Goal: Find specific page/section: Find specific page/section

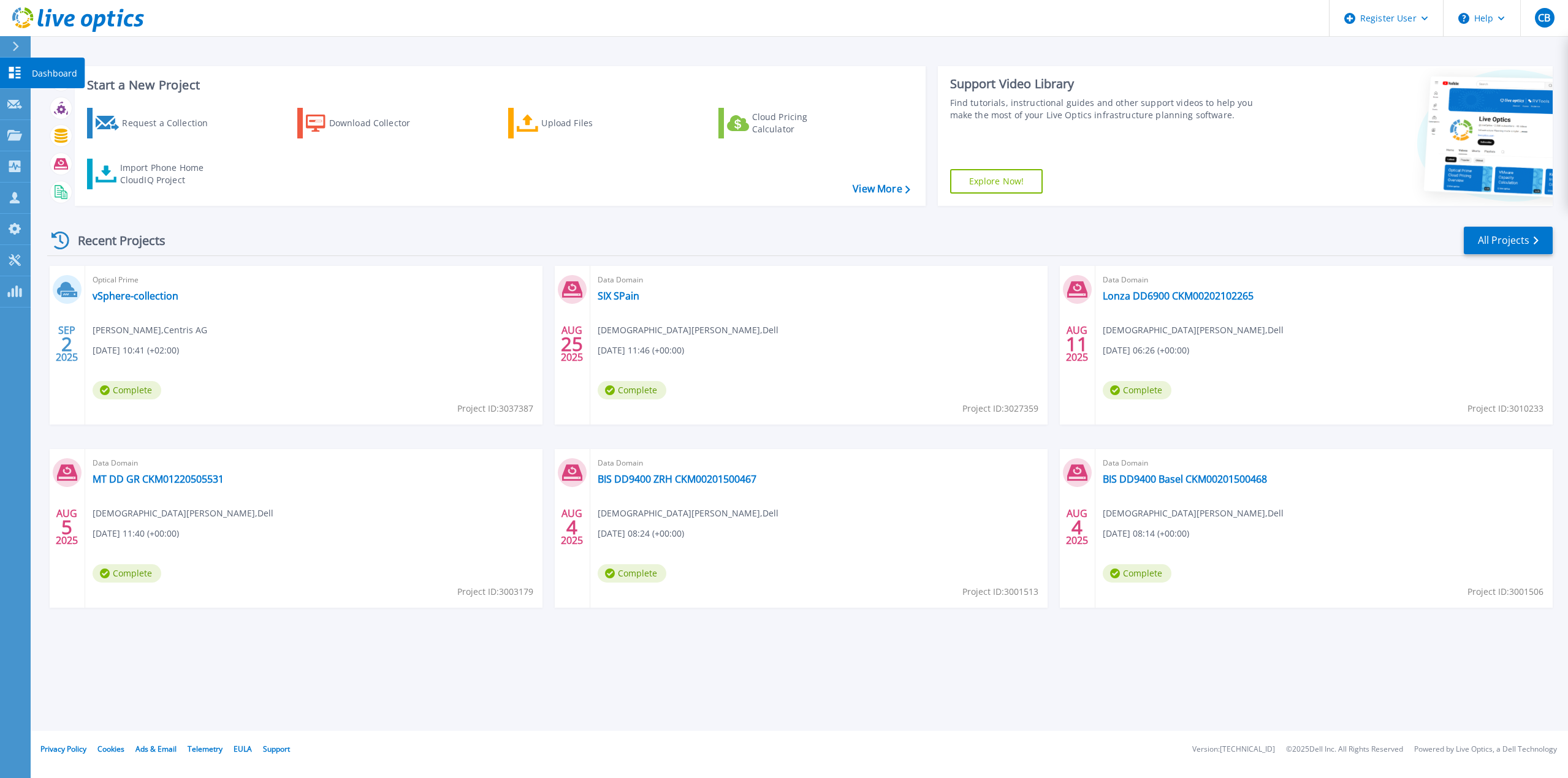
click at [15, 69] on icon at bounding box center [15, 72] width 15 height 12
click at [62, 136] on p "Projects" at bounding box center [48, 136] width 32 height 32
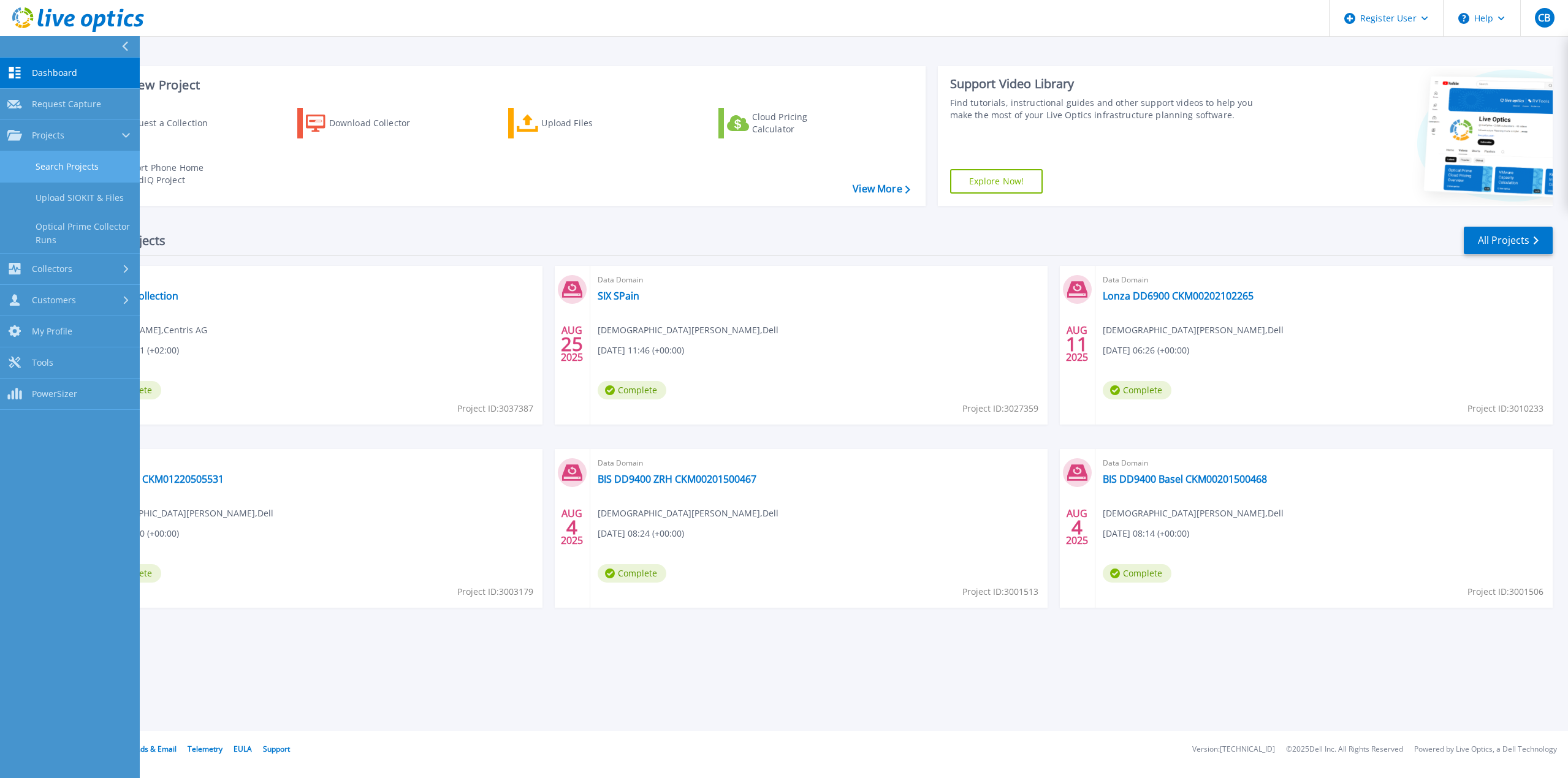
click at [52, 173] on link "Search Projects" at bounding box center [69, 167] width 140 height 32
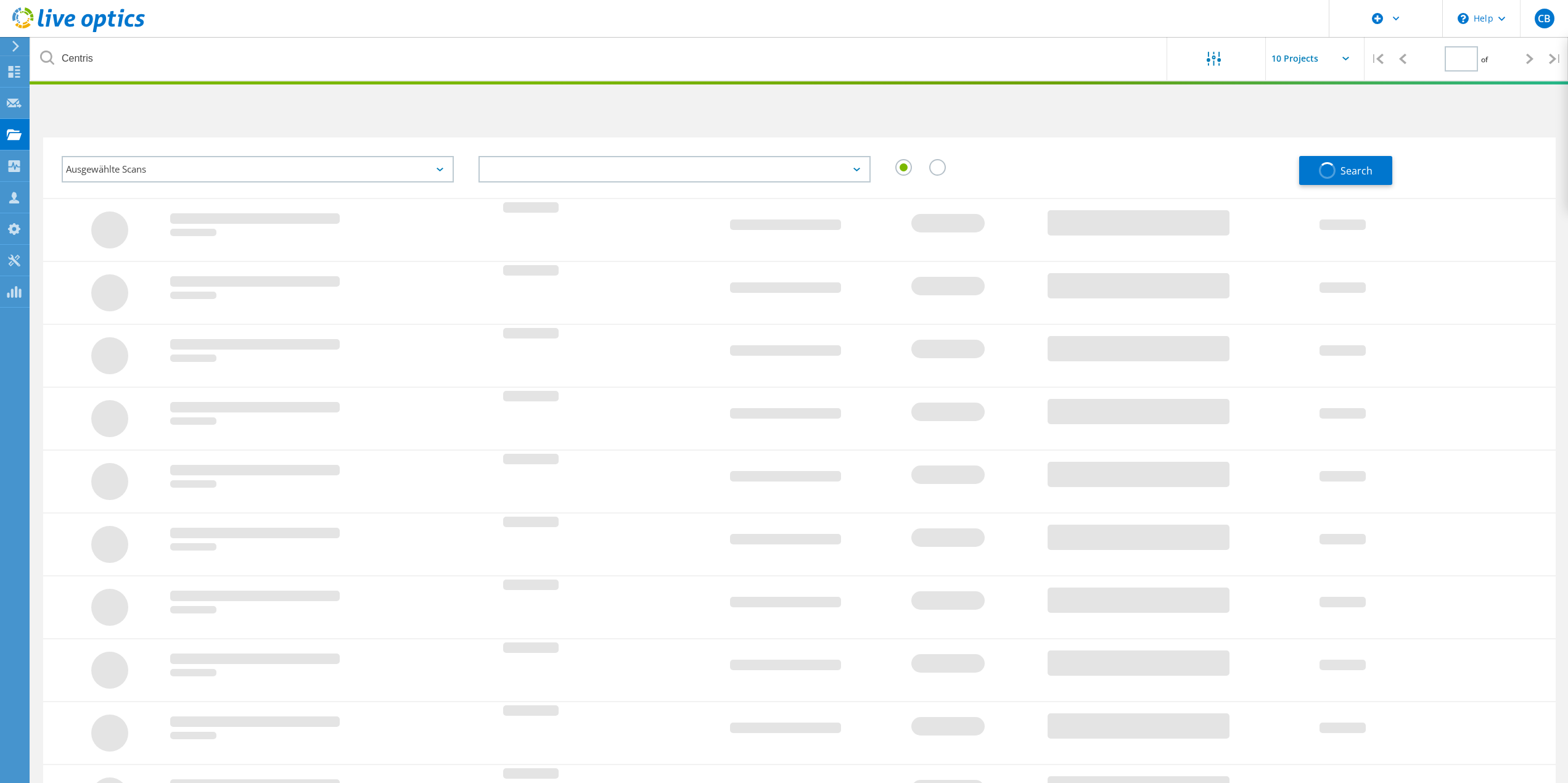
type input "1"
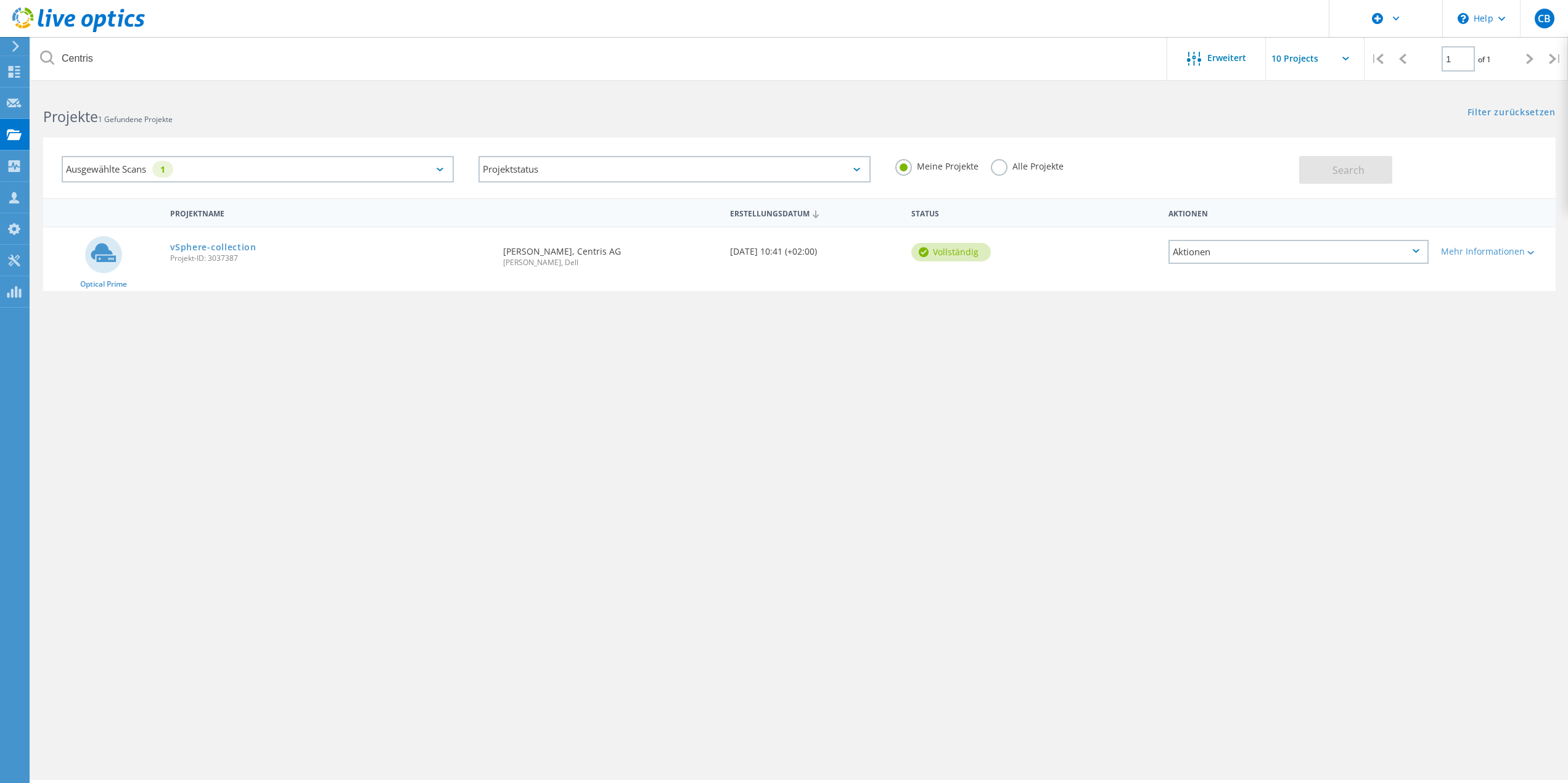
click at [1011, 171] on label "Alle Projekte" at bounding box center [1027, 165] width 73 height 12
click at [0, 0] on input "Alle Projekte" at bounding box center [0, 0] width 0 height 0
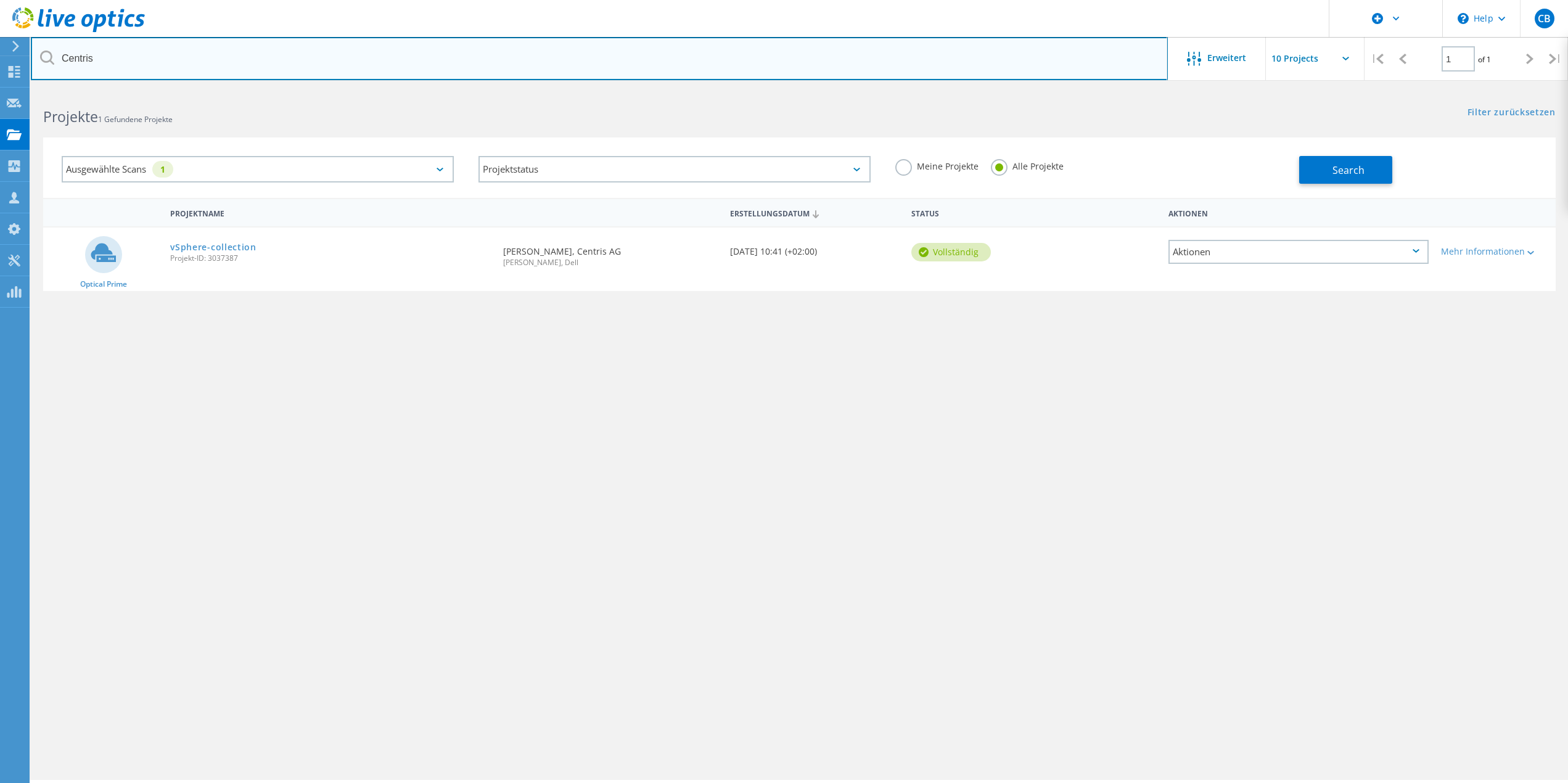
click at [144, 68] on input "Centris" at bounding box center [600, 59] width 1137 height 43
drag, startPoint x: 154, startPoint y: 64, endPoint x: 26, endPoint y: 58, distance: 128.1
click at [27, 89] on div "\n Help Explore Helpful Articles Contact Support CB Dell-Benutzer Christian Bey…" at bounding box center [784, 453] width 1568 height 728
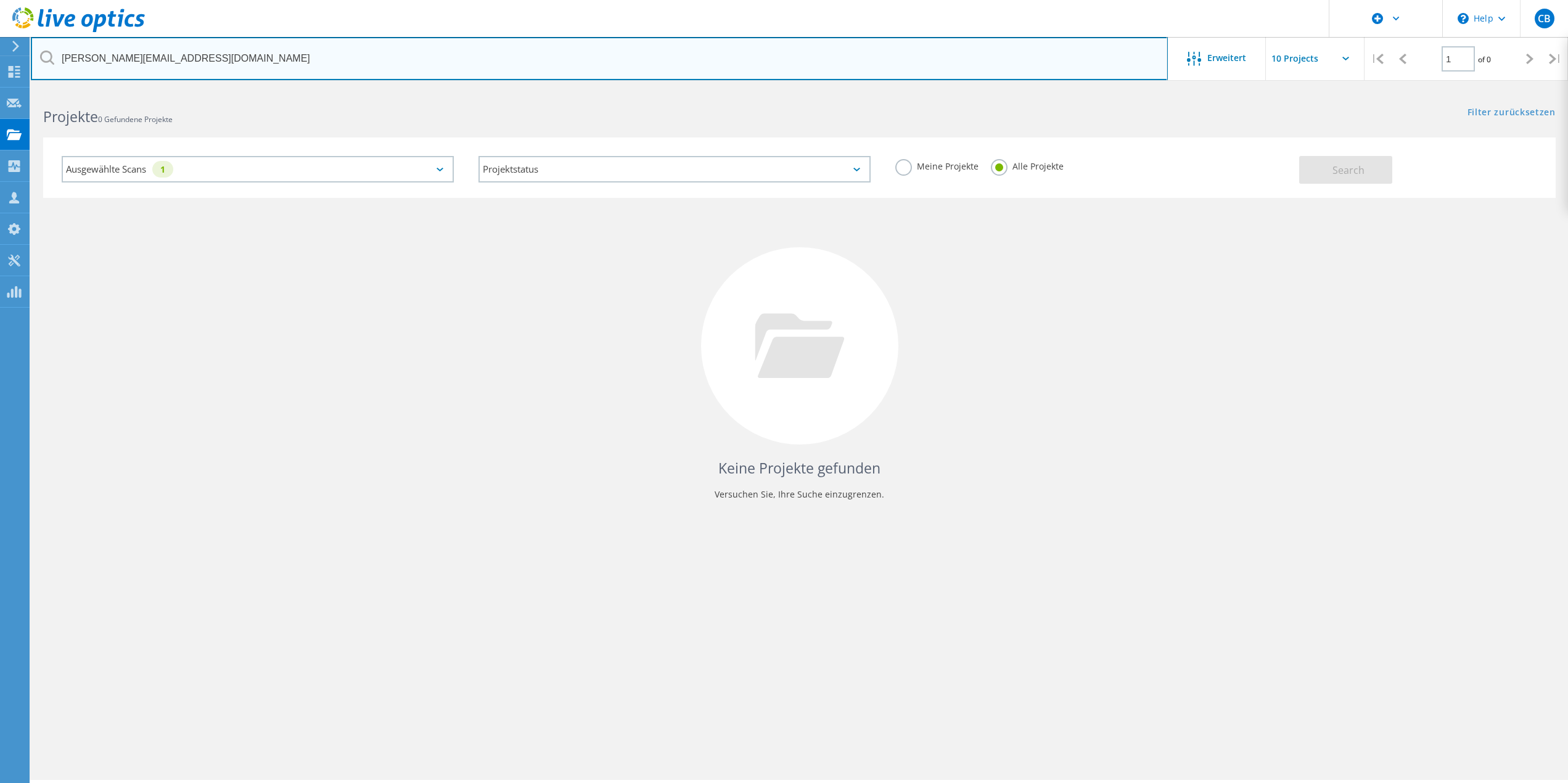
drag, startPoint x: 149, startPoint y: 45, endPoint x: -191, endPoint y: 26, distance: 340.5
click at [0, 26] on html "\n Help Explore Helpful Articles Contact Support CB Dell-Benutzer Christian Bey…" at bounding box center [784, 408] width 1568 height 817
drag, startPoint x: 166, startPoint y: 61, endPoint x: 32, endPoint y: 40, distance: 135.6
click at [32, 40] on input "Nils herren" at bounding box center [600, 59] width 1137 height 43
type input "Centris"
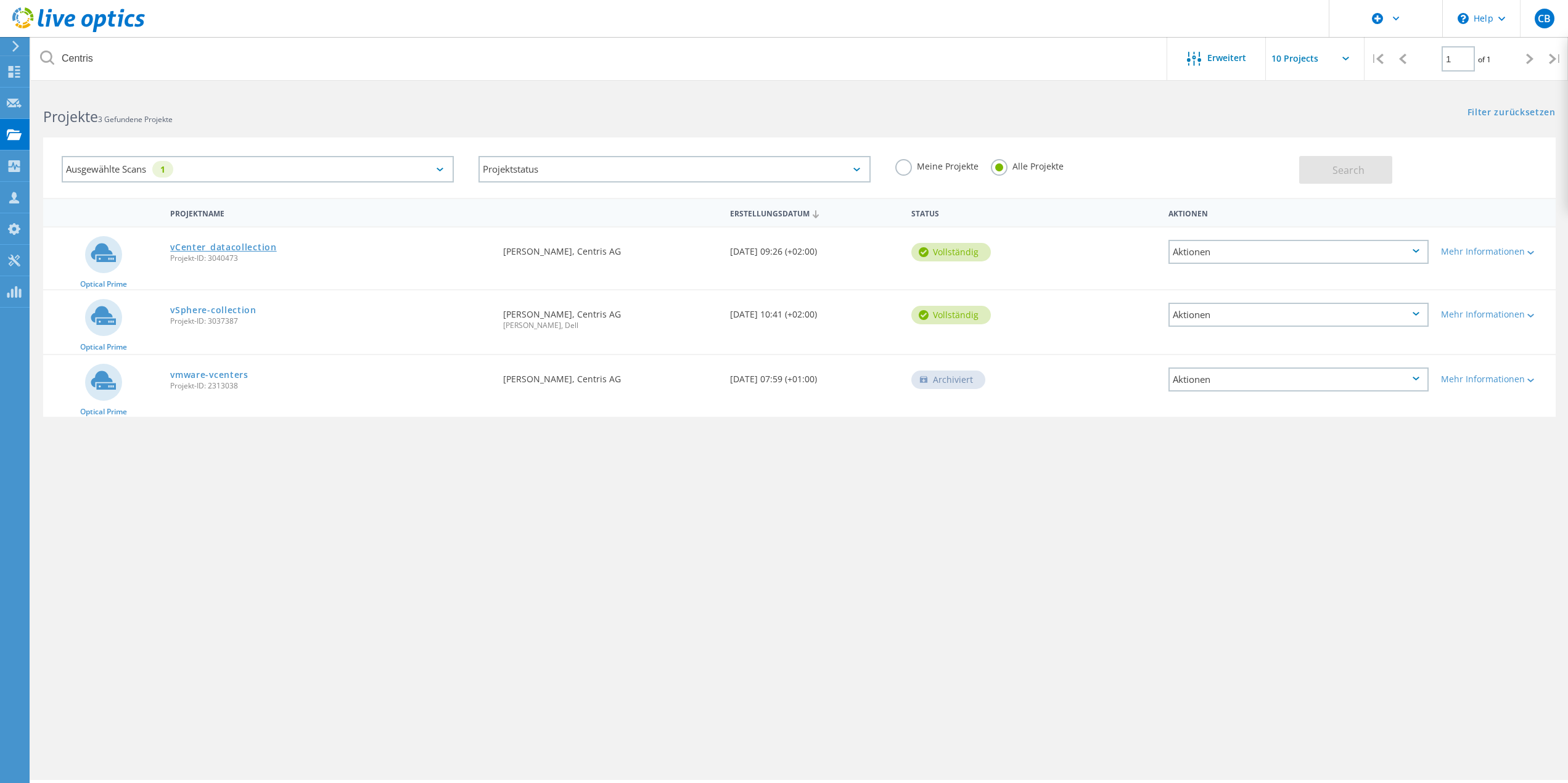
click at [205, 251] on link "vCenter_datacollection" at bounding box center [223, 247] width 106 height 9
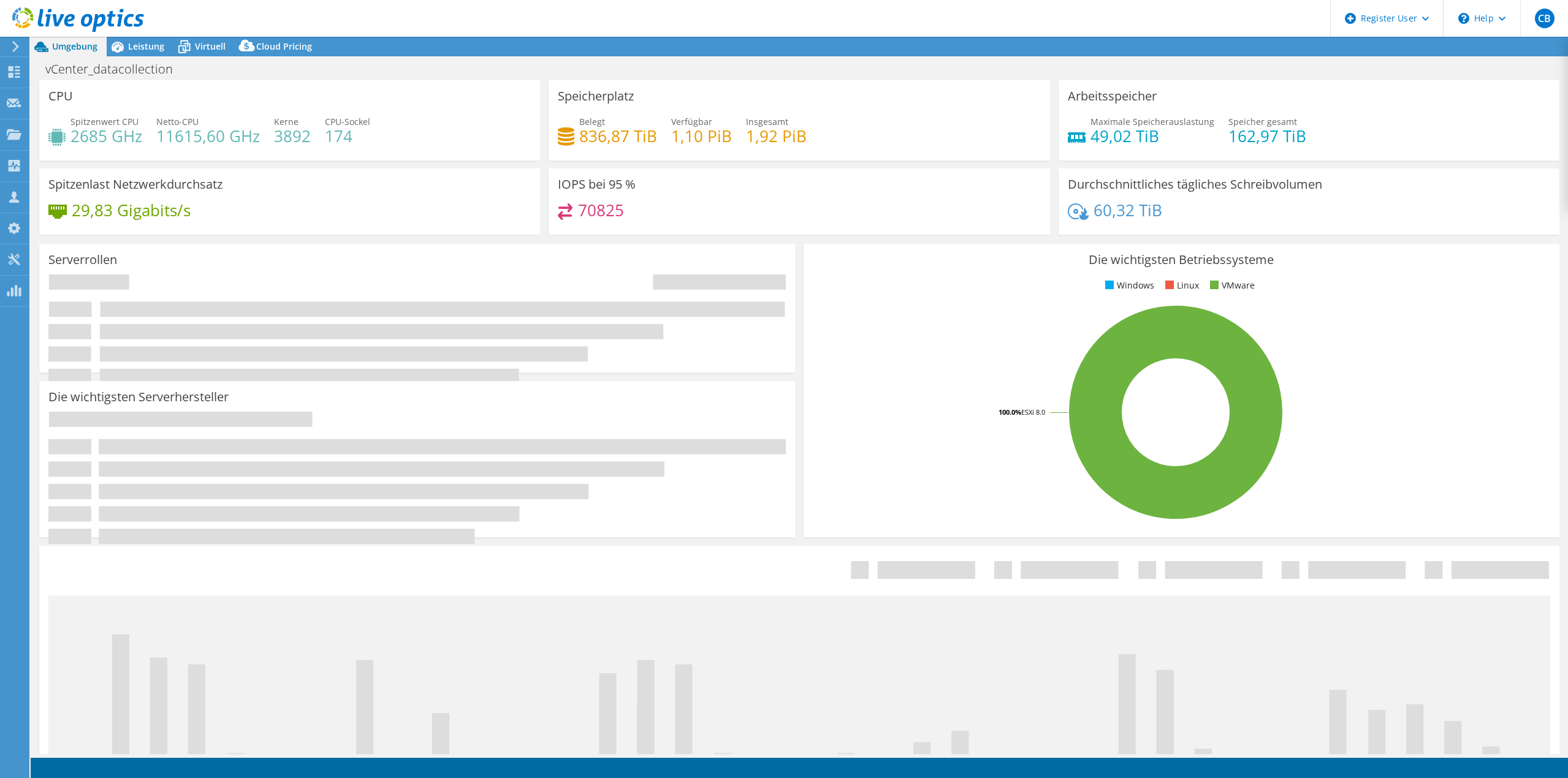
select select "USD"
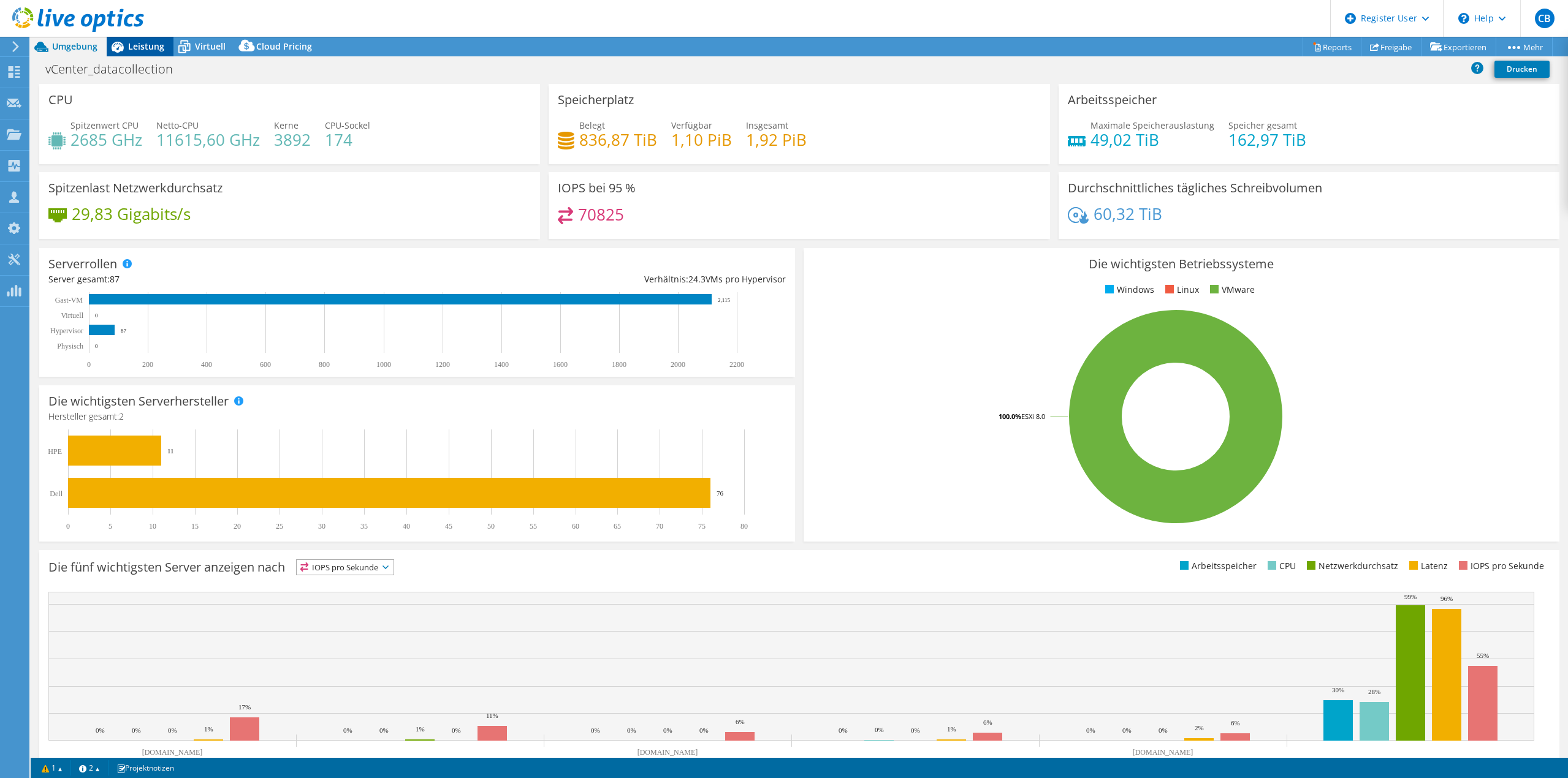
click at [136, 45] on span "Leistung" at bounding box center [146, 45] width 36 height 12
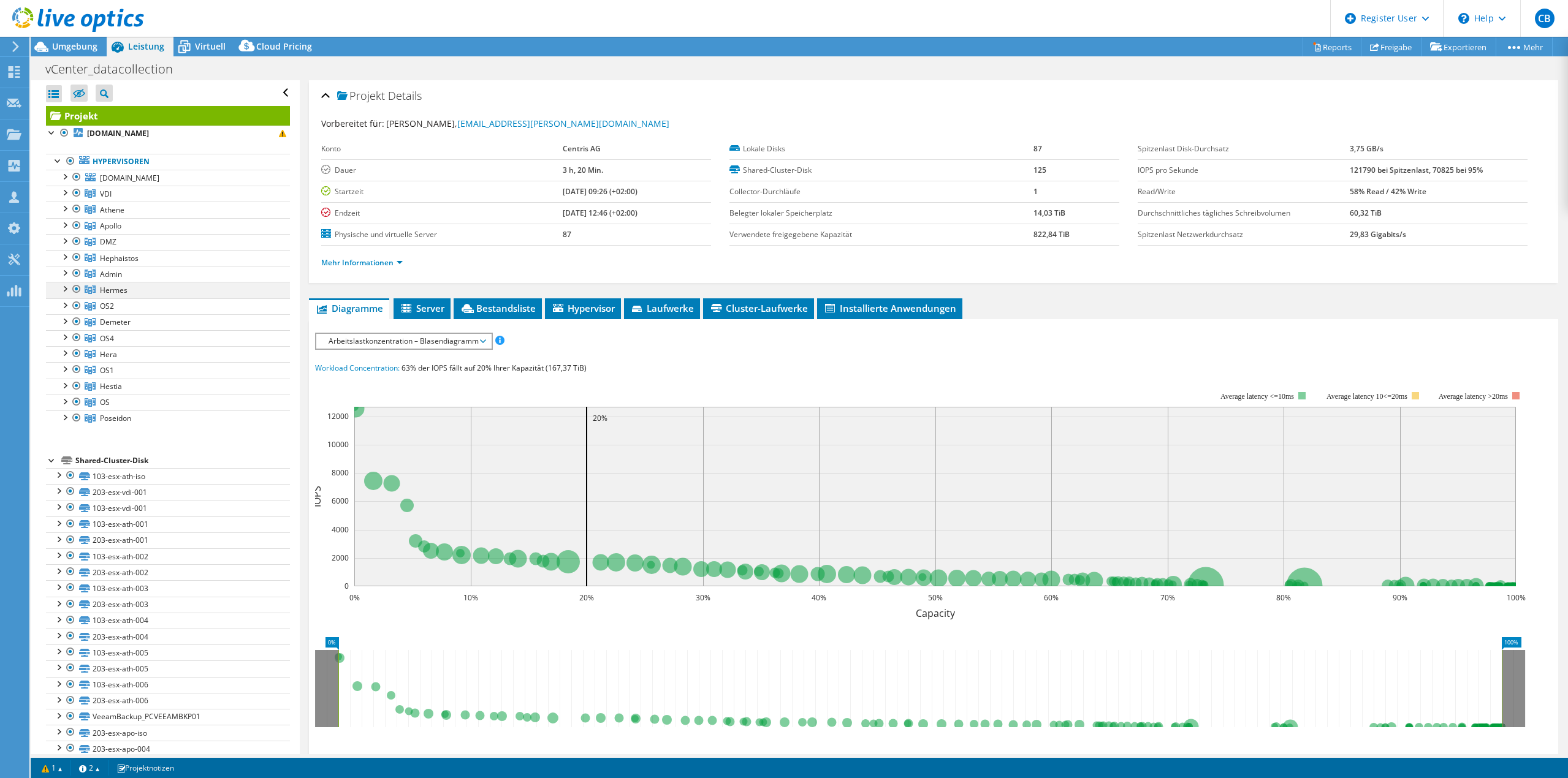
click at [64, 290] on div at bounding box center [65, 288] width 12 height 12
click at [69, 369] on div at bounding box center [65, 369] width 12 height 12
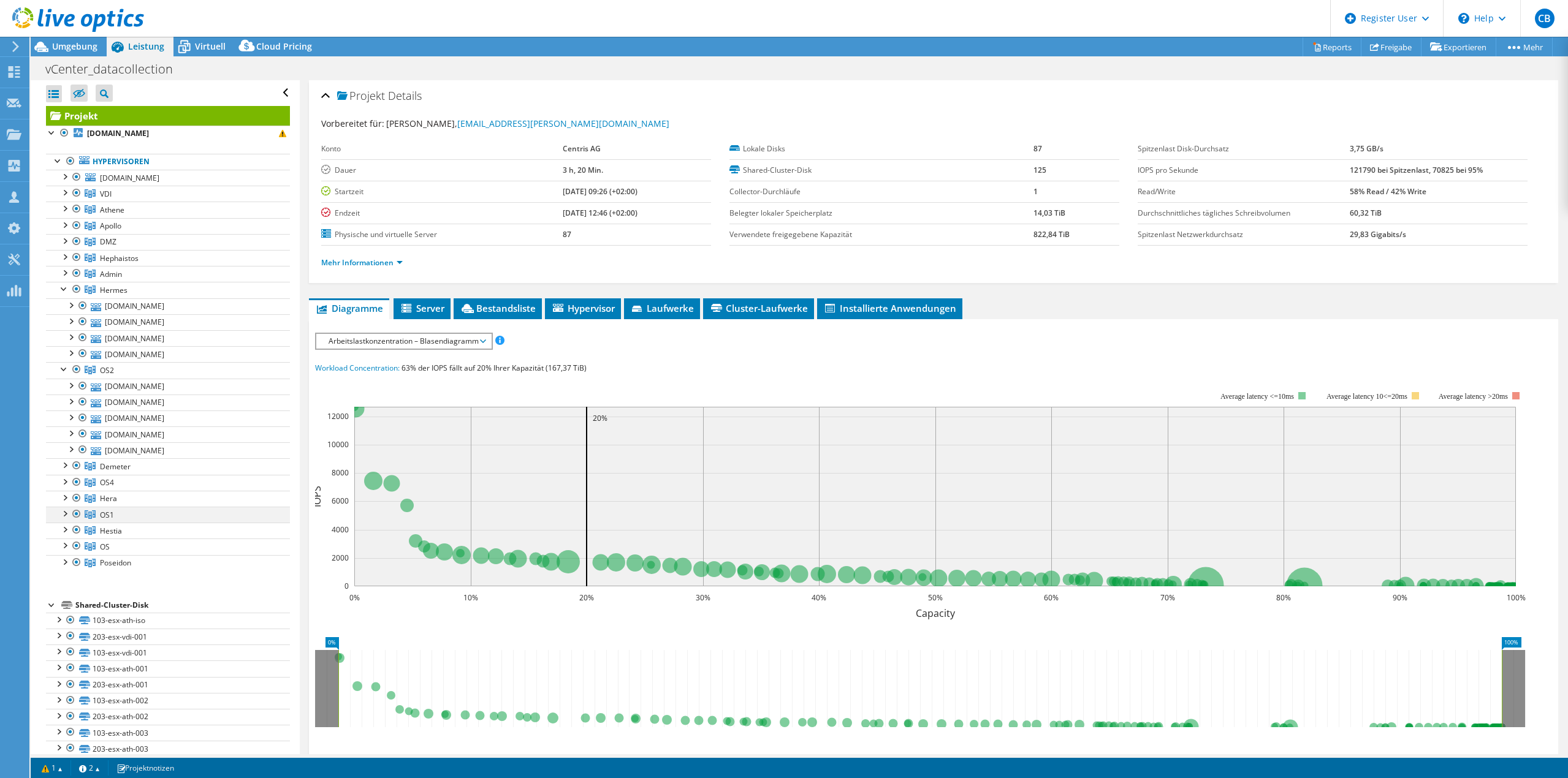
click at [70, 515] on div at bounding box center [76, 514] width 12 height 15
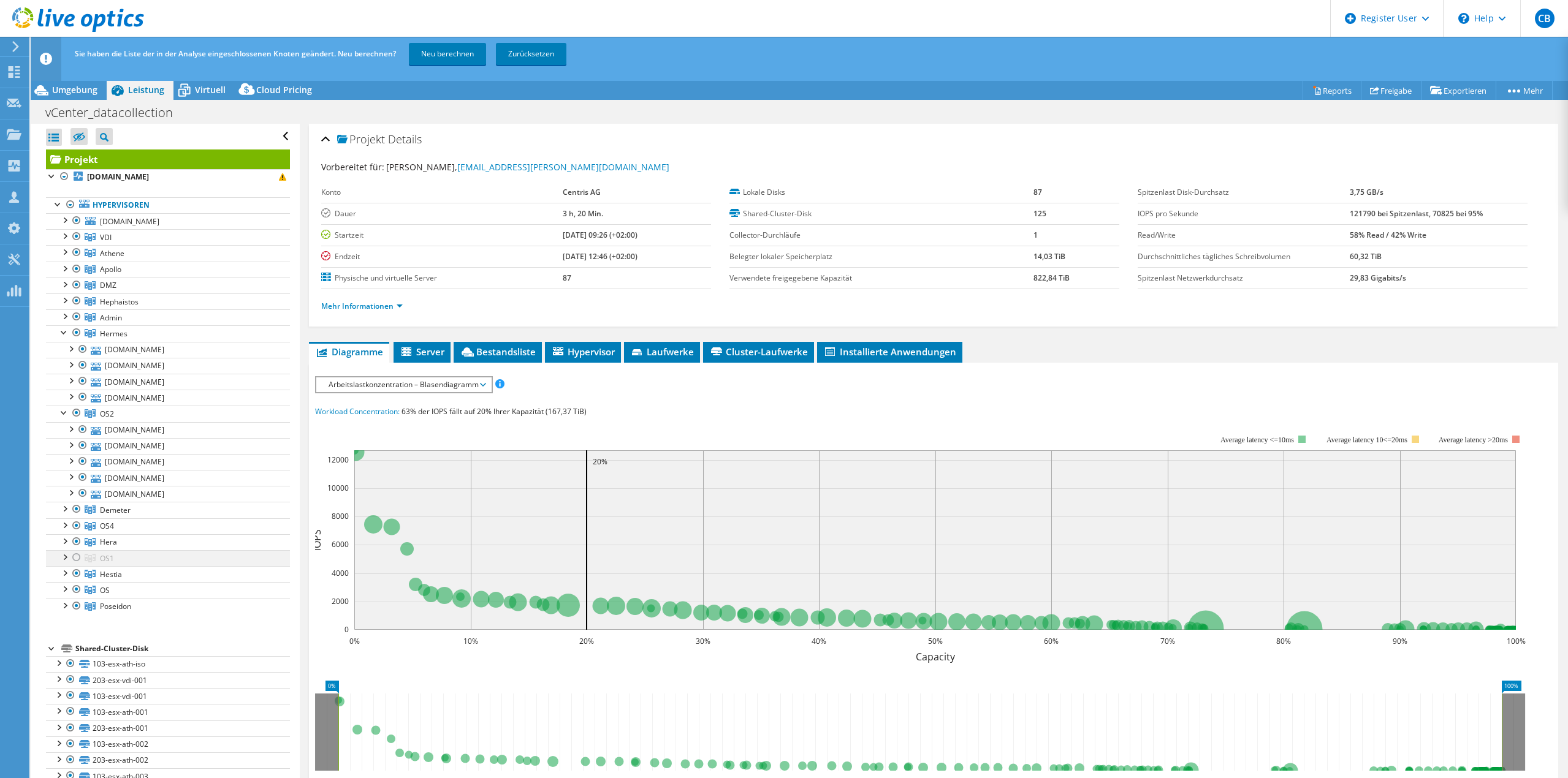
click at [76, 560] on div at bounding box center [76, 557] width 12 height 15
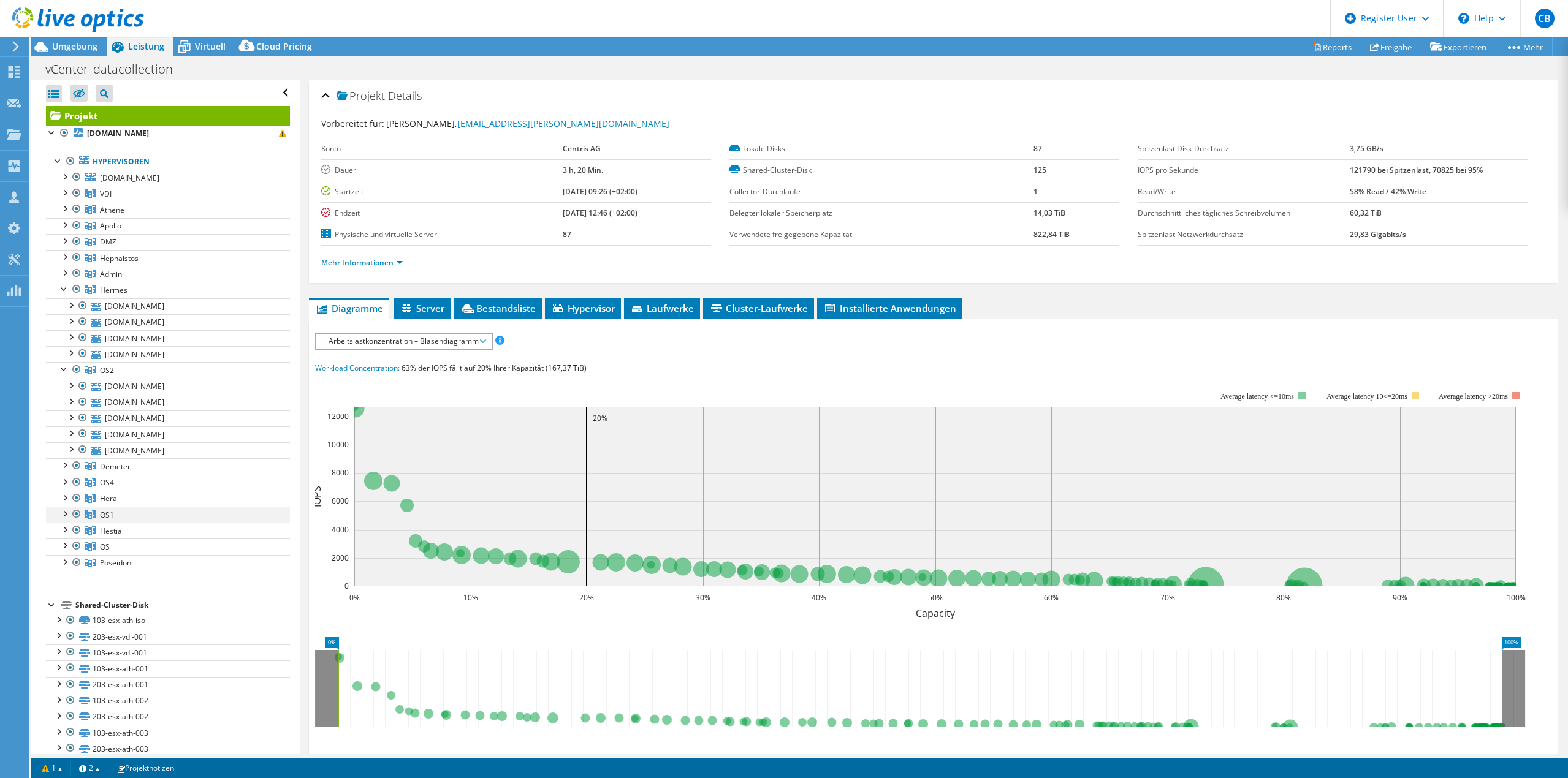
click at [65, 512] on div at bounding box center [65, 513] width 12 height 12
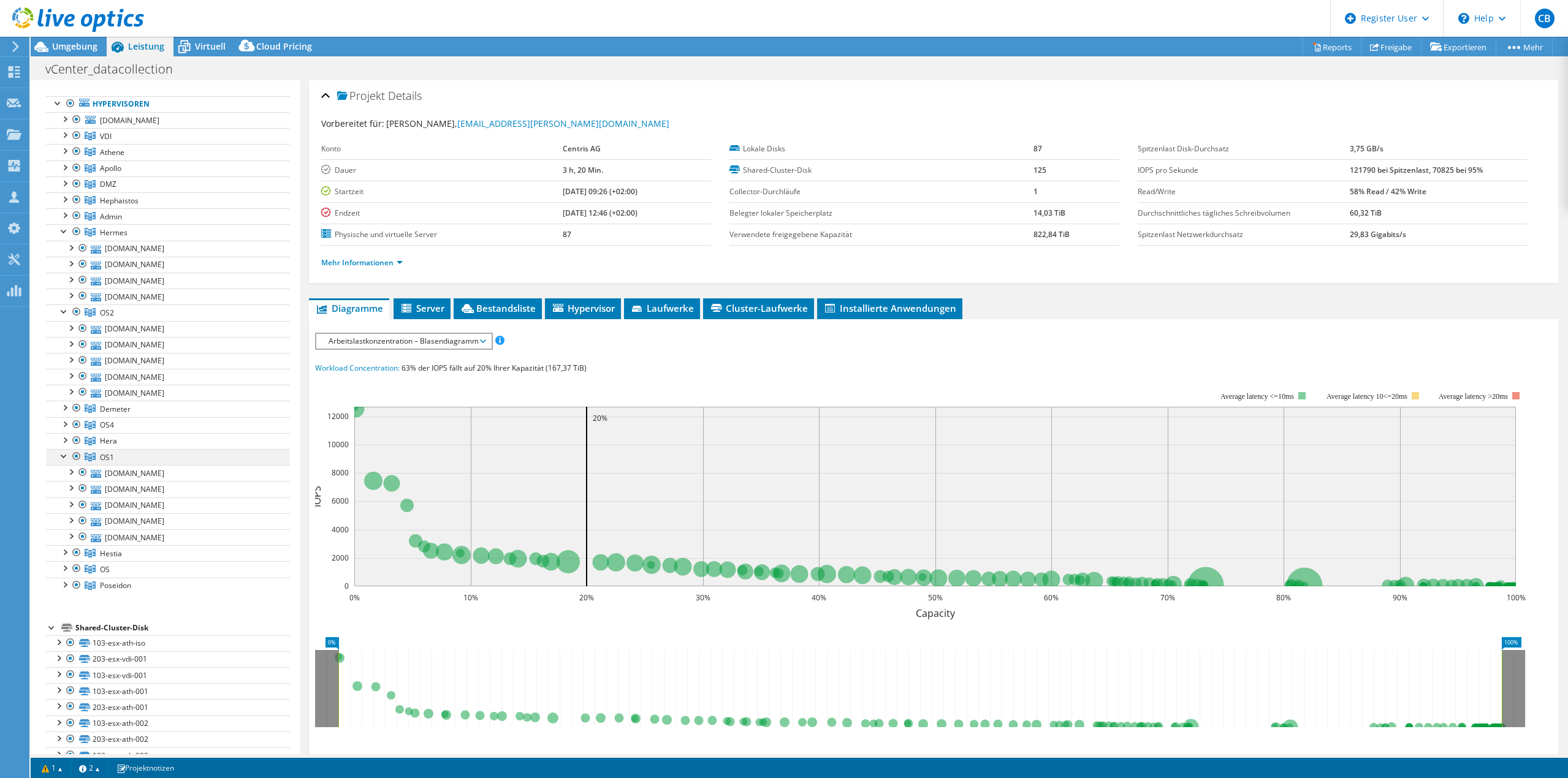
scroll to position [123, 0]
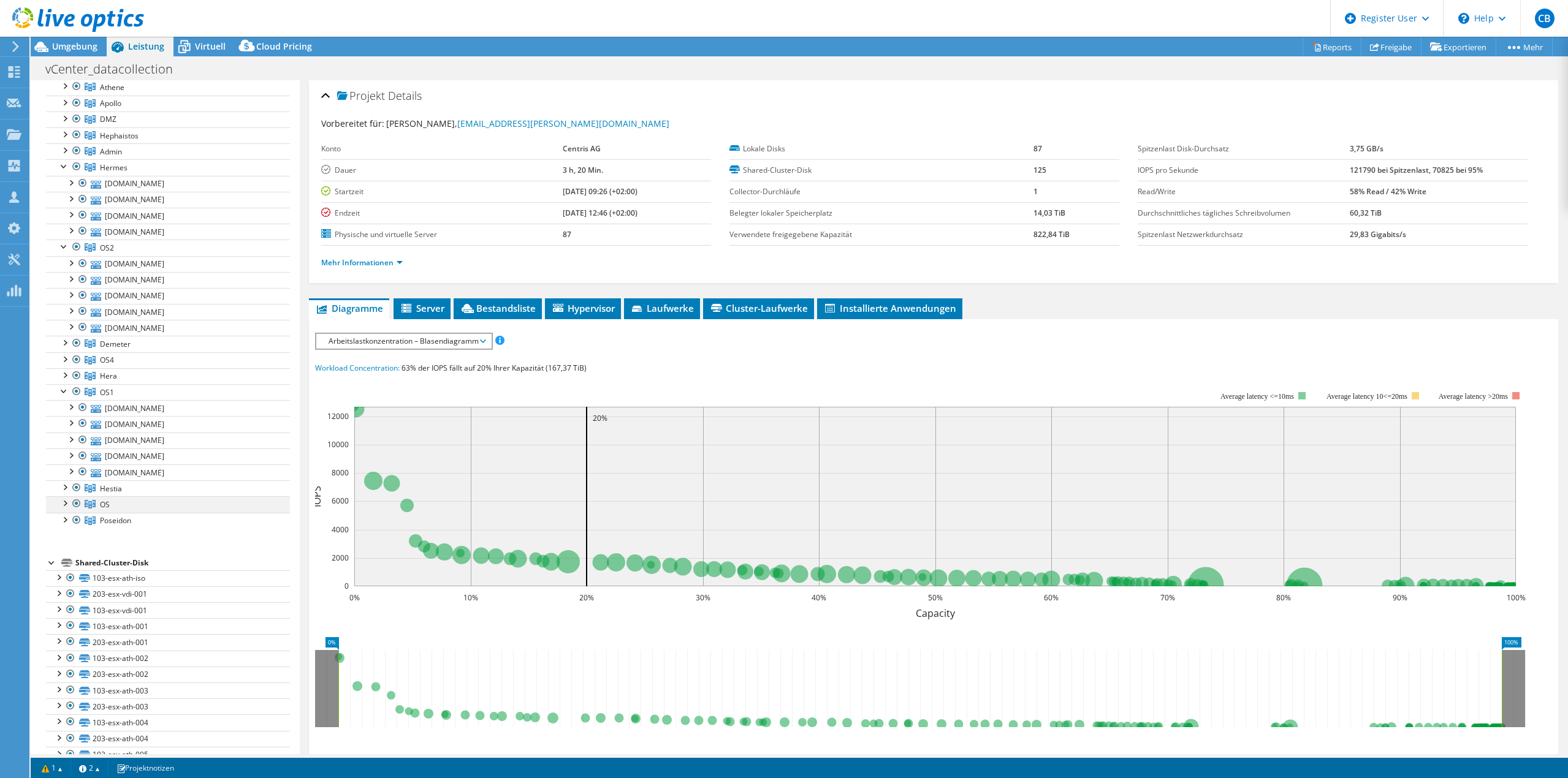
click at [67, 507] on div at bounding box center [65, 503] width 12 height 12
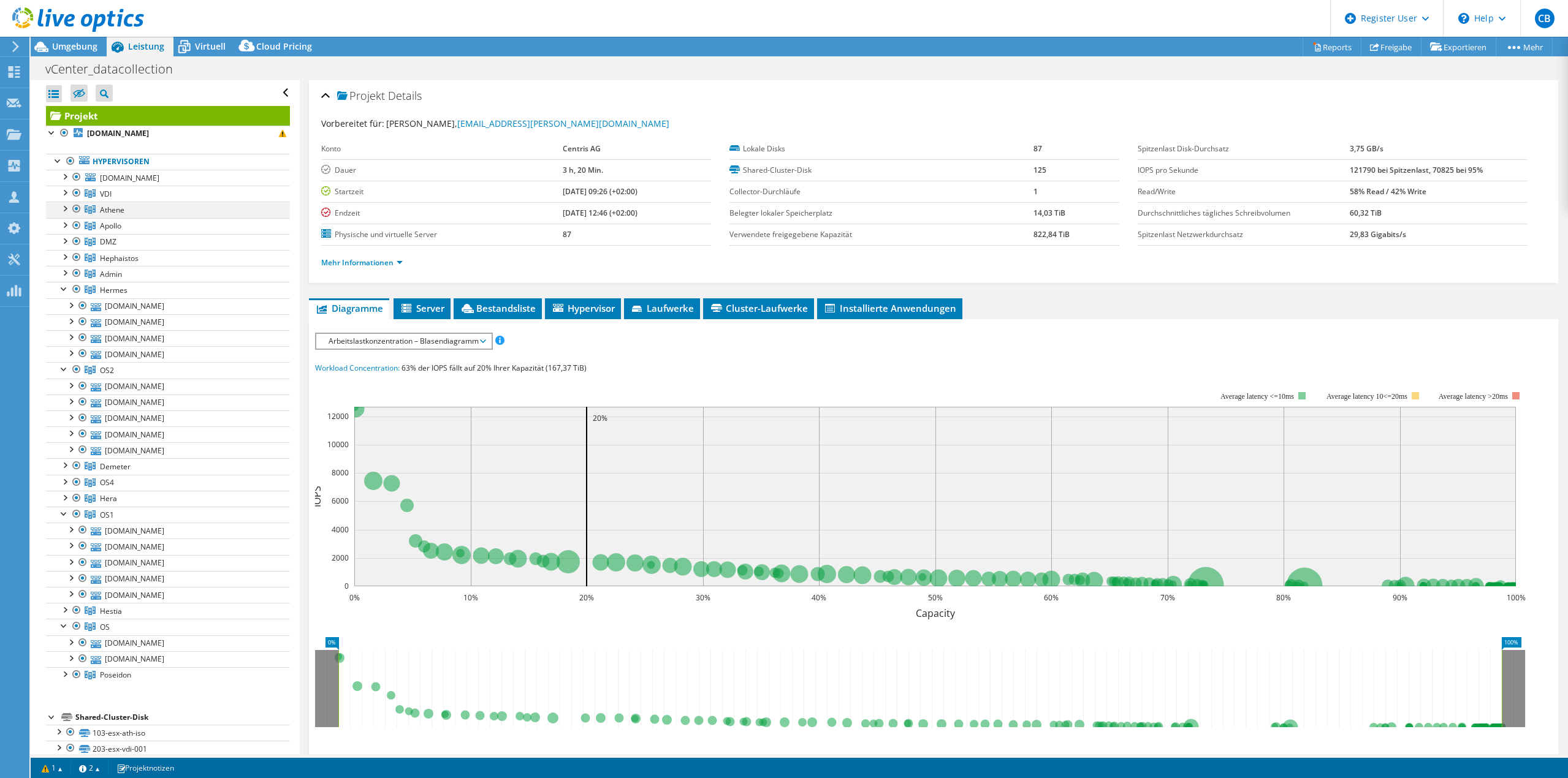
click at [62, 212] on div at bounding box center [65, 207] width 12 height 12
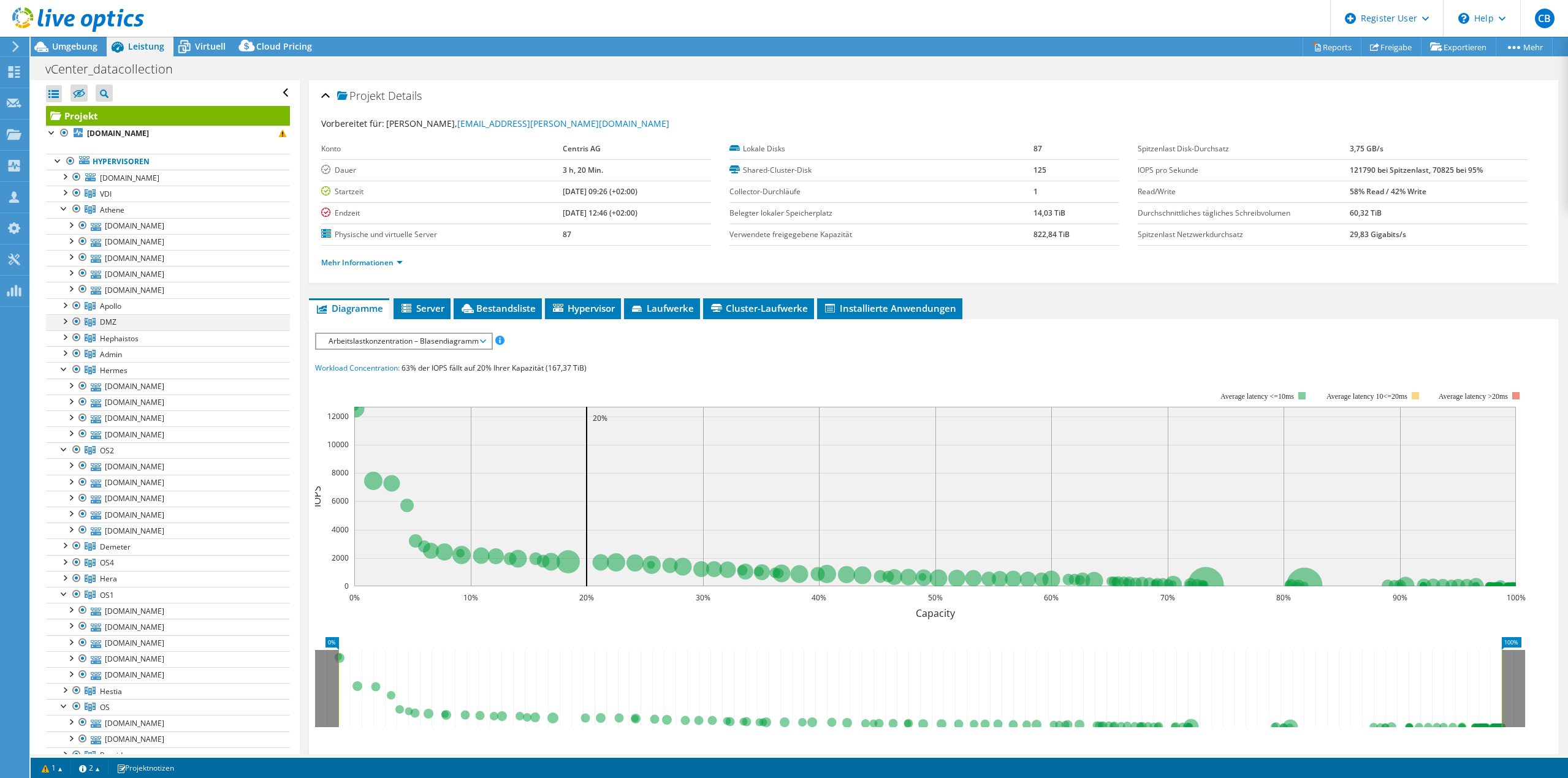
click at [67, 319] on div at bounding box center [65, 321] width 12 height 12
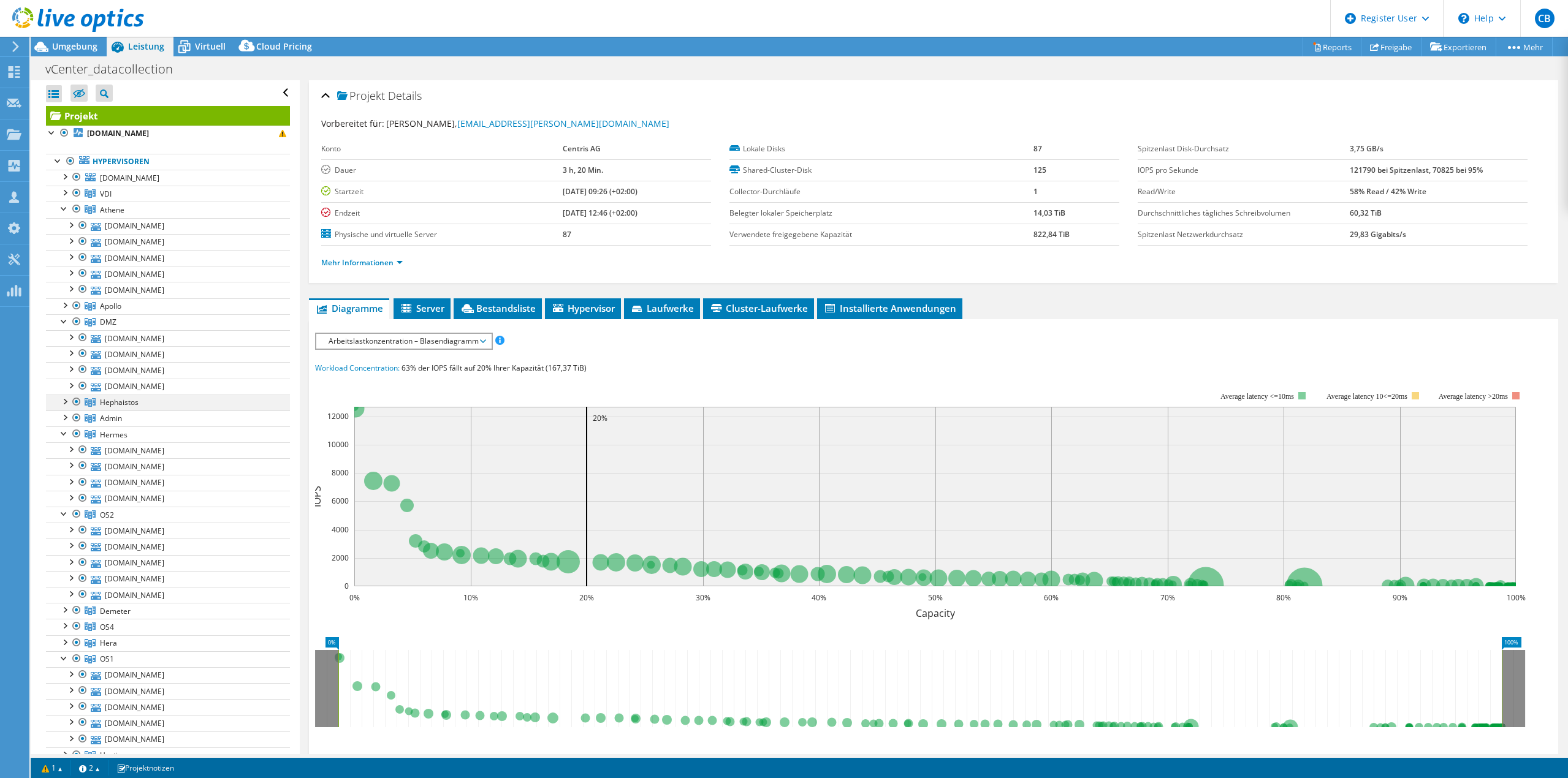
click at [61, 403] on div at bounding box center [65, 401] width 12 height 12
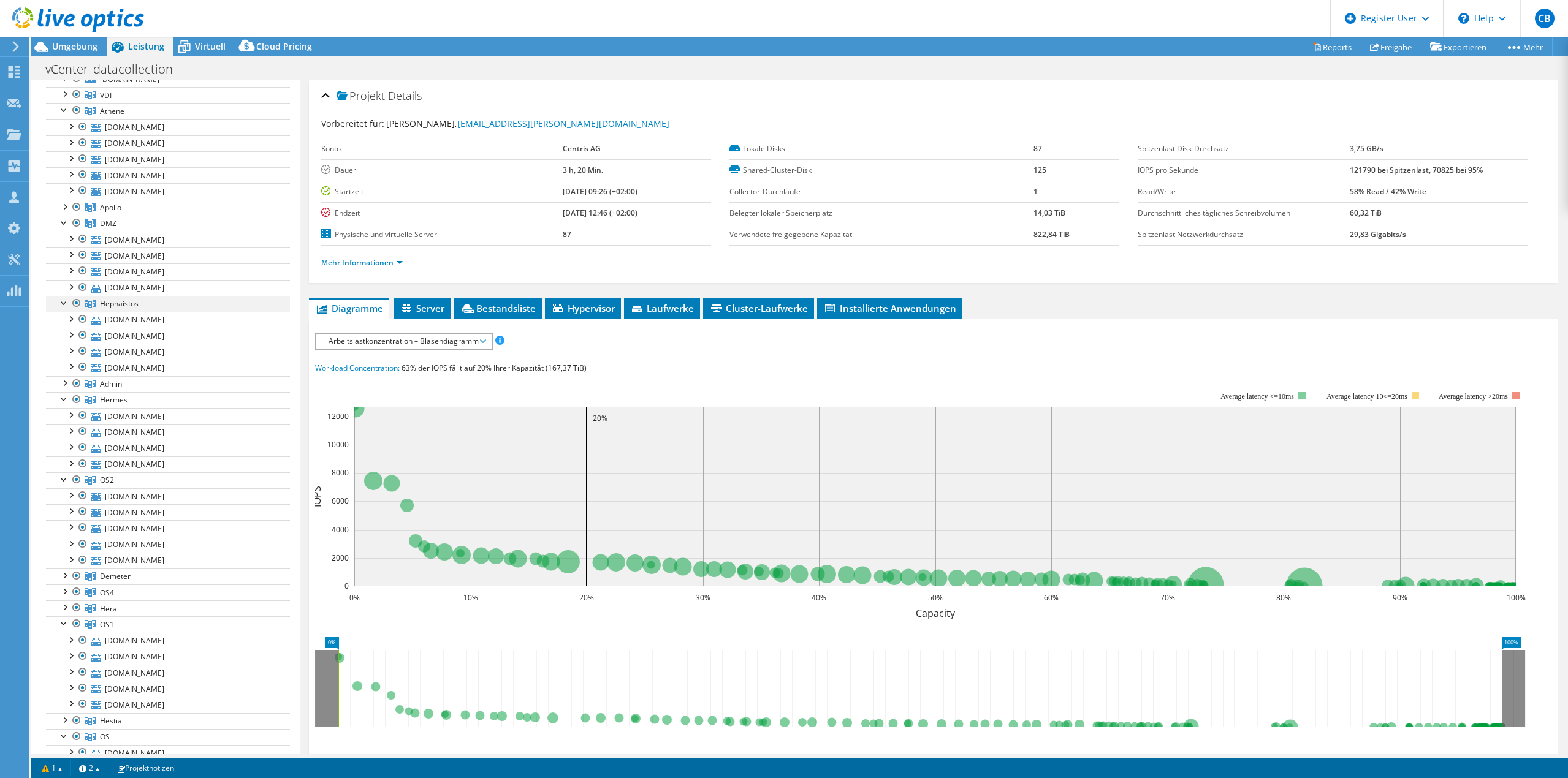
scroll to position [123, 0]
click at [67, 585] on div at bounding box center [65, 583] width 12 height 12
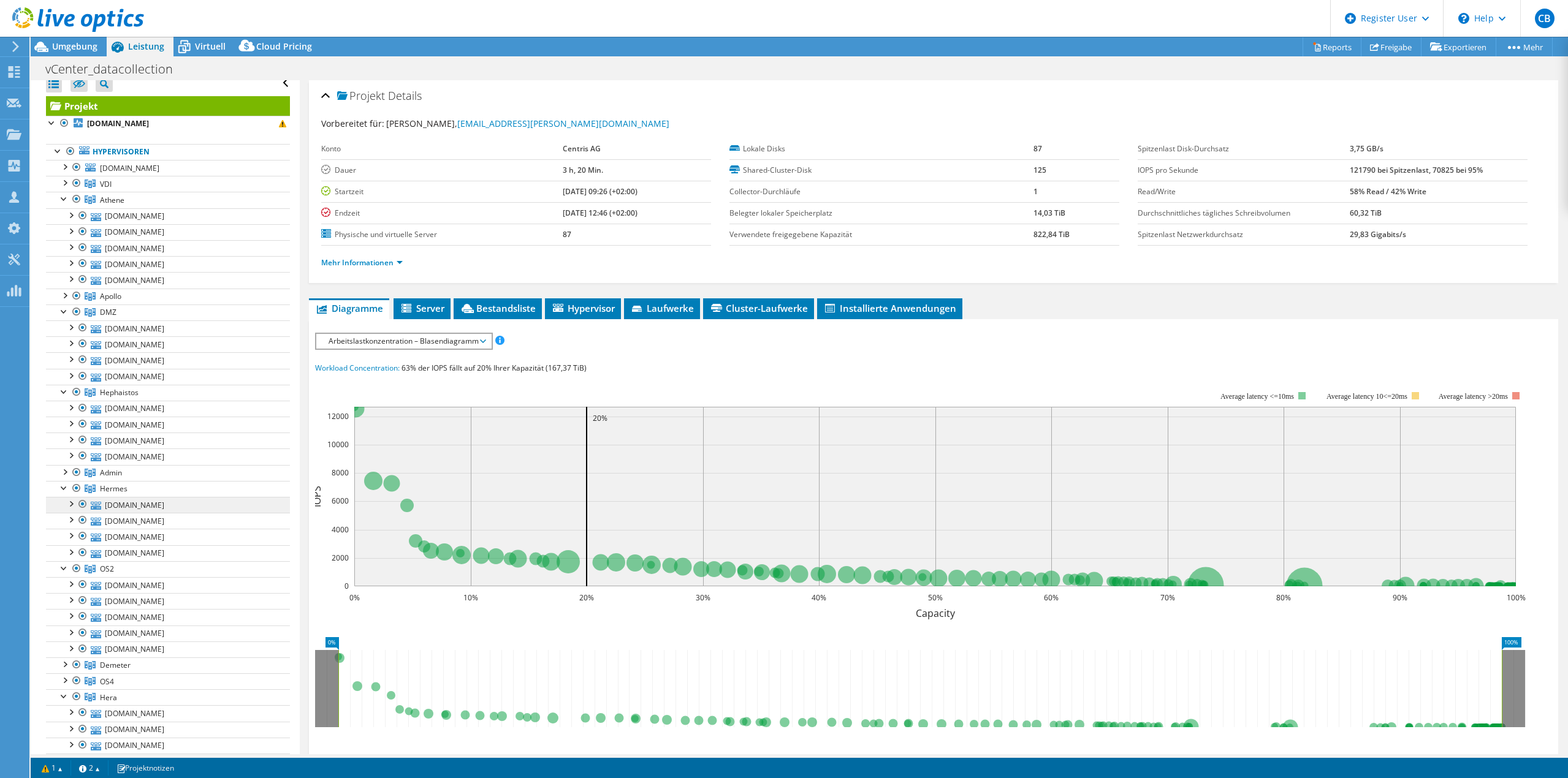
scroll to position [0, 0]
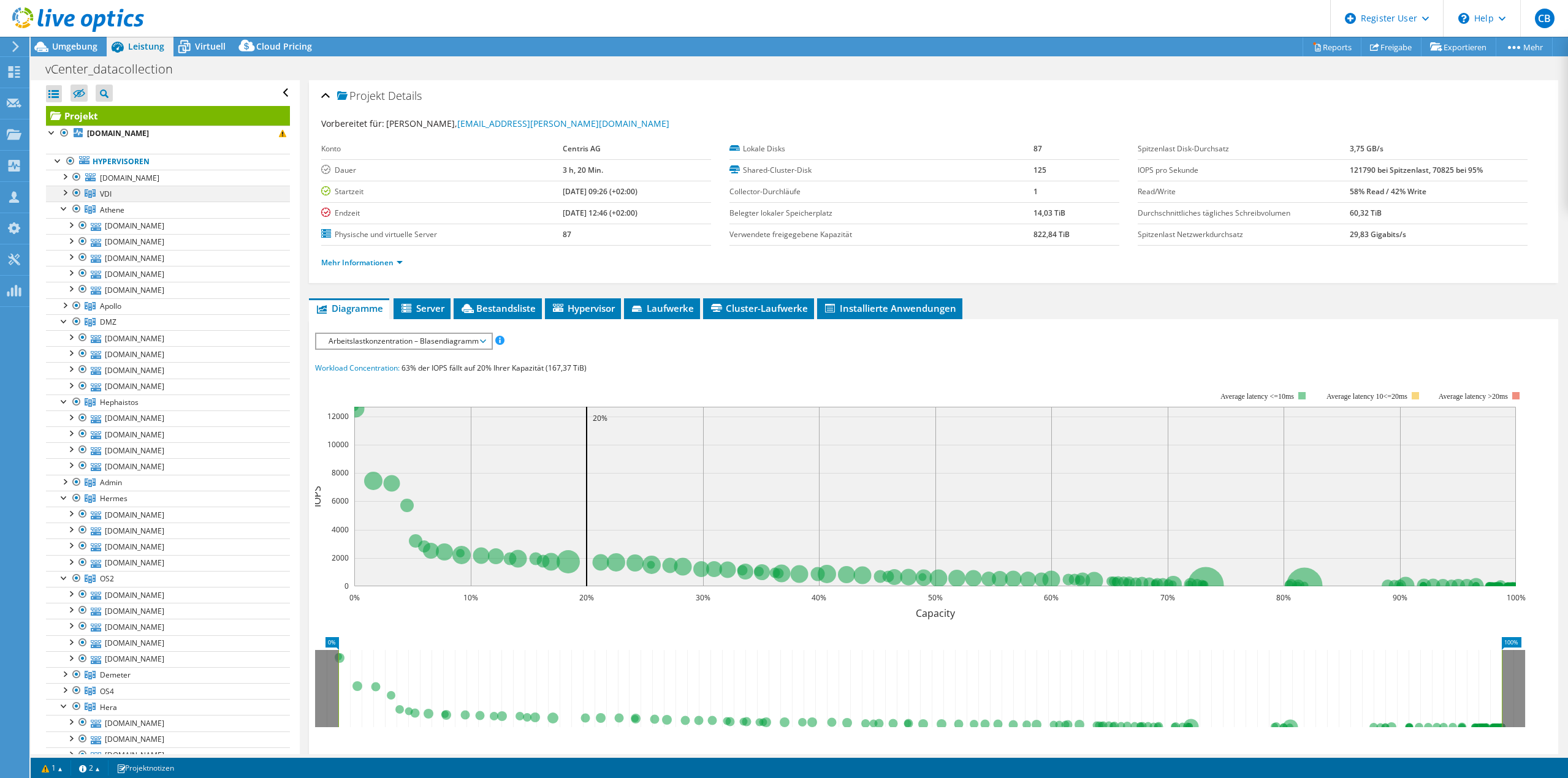
click at [64, 193] on div at bounding box center [65, 192] width 12 height 12
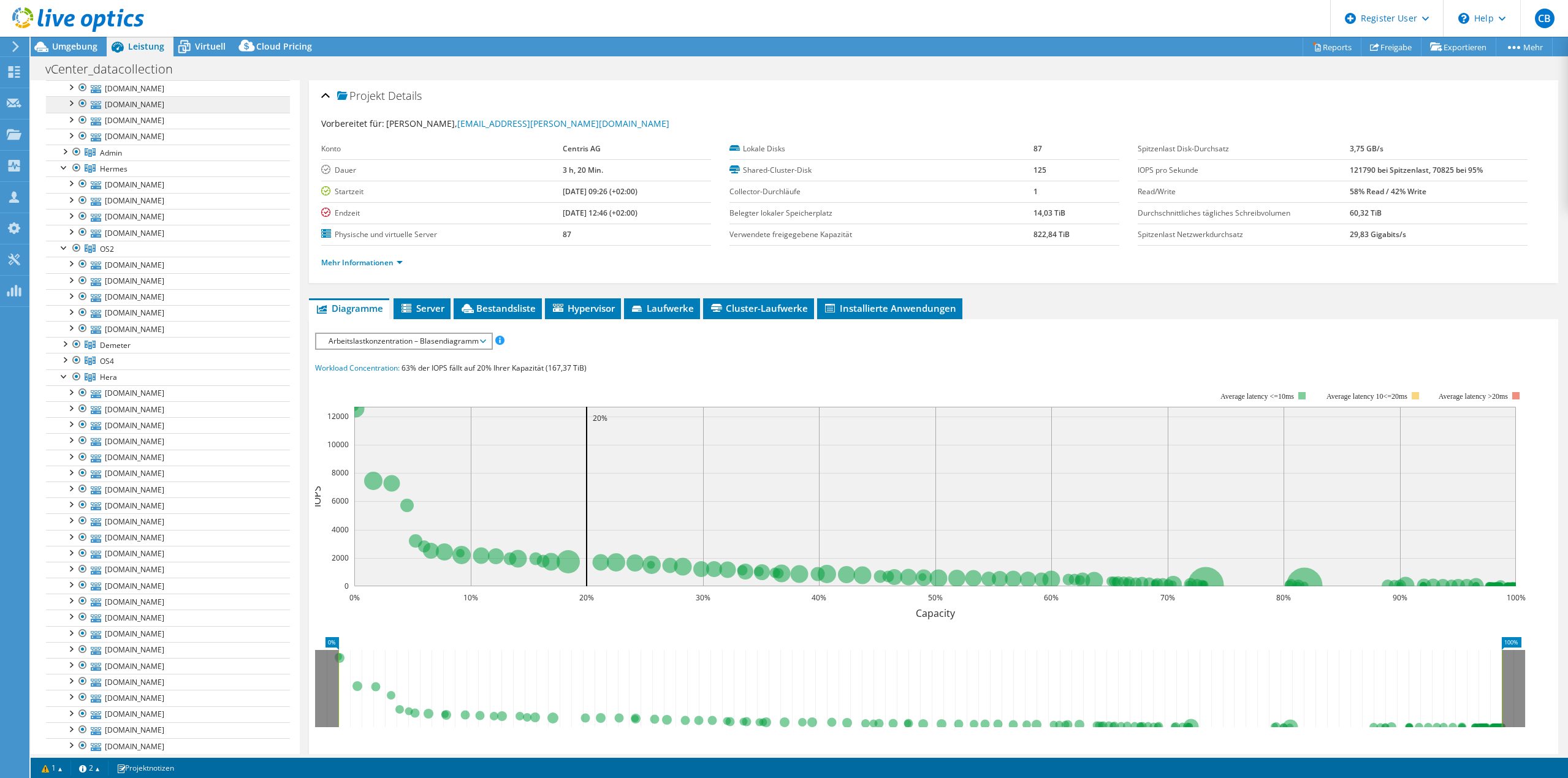
scroll to position [368, 0]
click at [504, 284] on div "Projekt Details Vorbereitet für: Niels Herren, niels.herren@centrisag.ch Konto …" at bounding box center [934, 475] width 1268 height 790
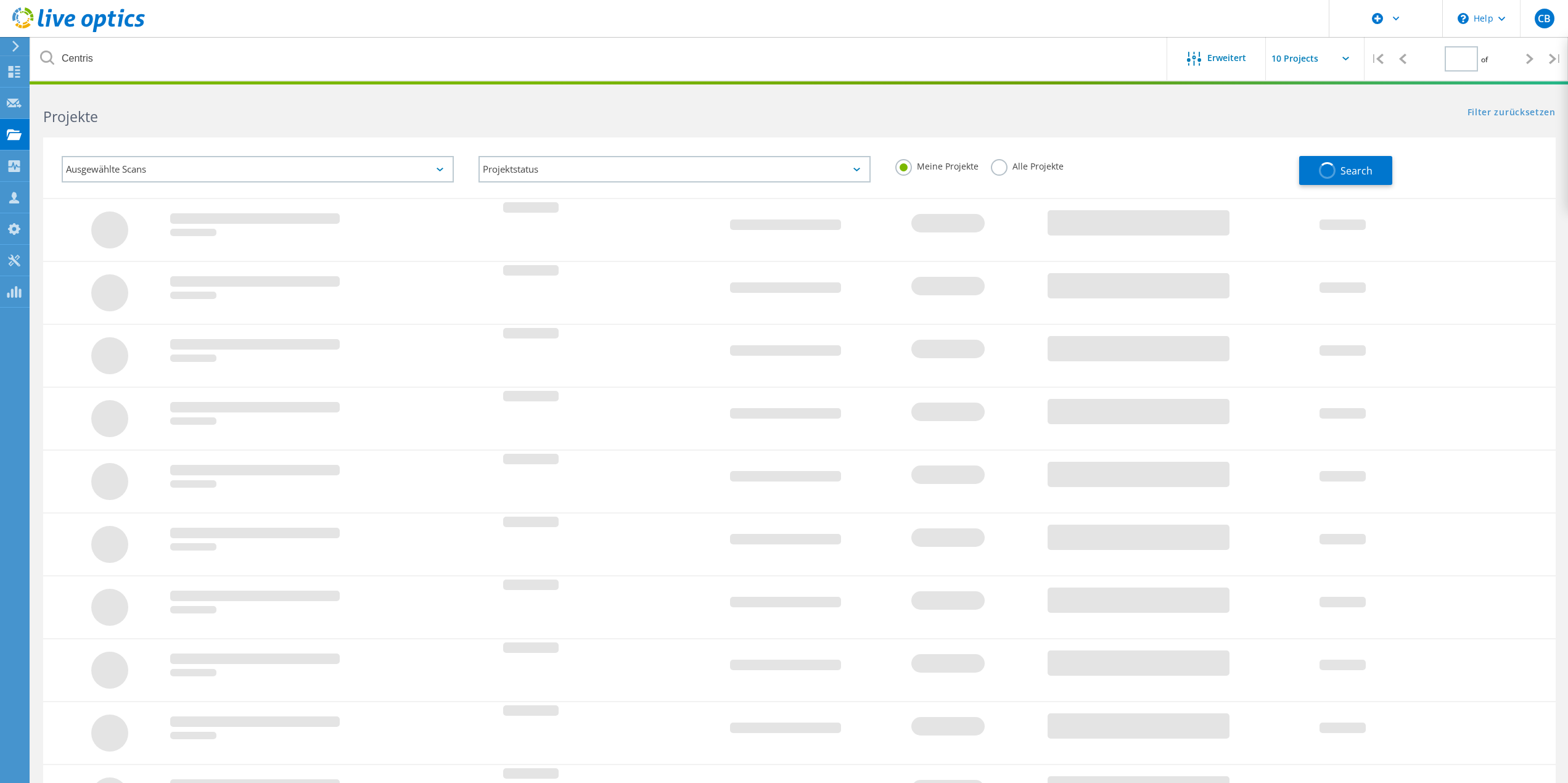
type input "1"
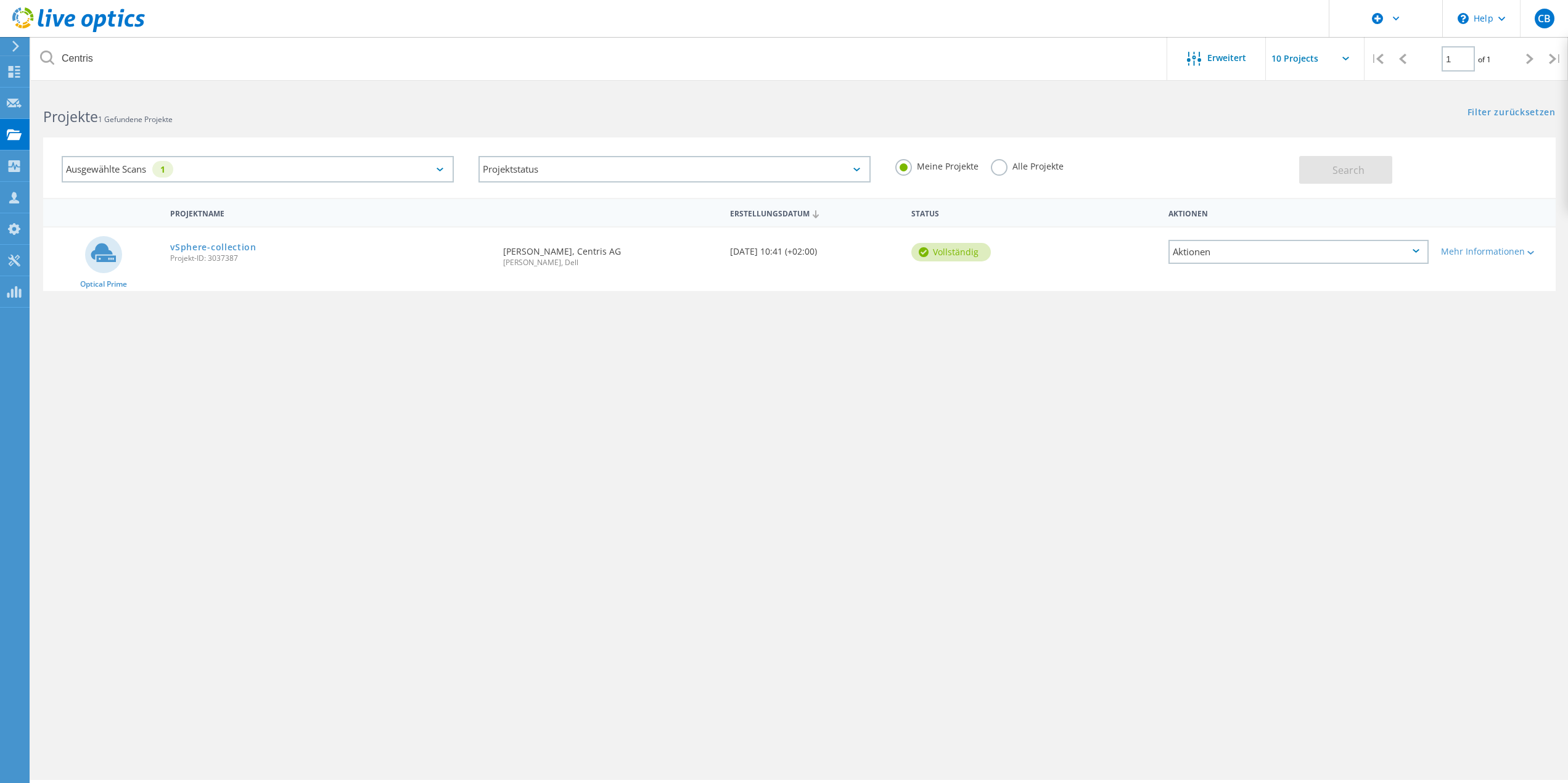
click at [230, 255] on span "Projekt-ID: 3037387" at bounding box center [330, 258] width 320 height 8
click at [230, 248] on link "vSphere-collection" at bounding box center [213, 247] width 86 height 9
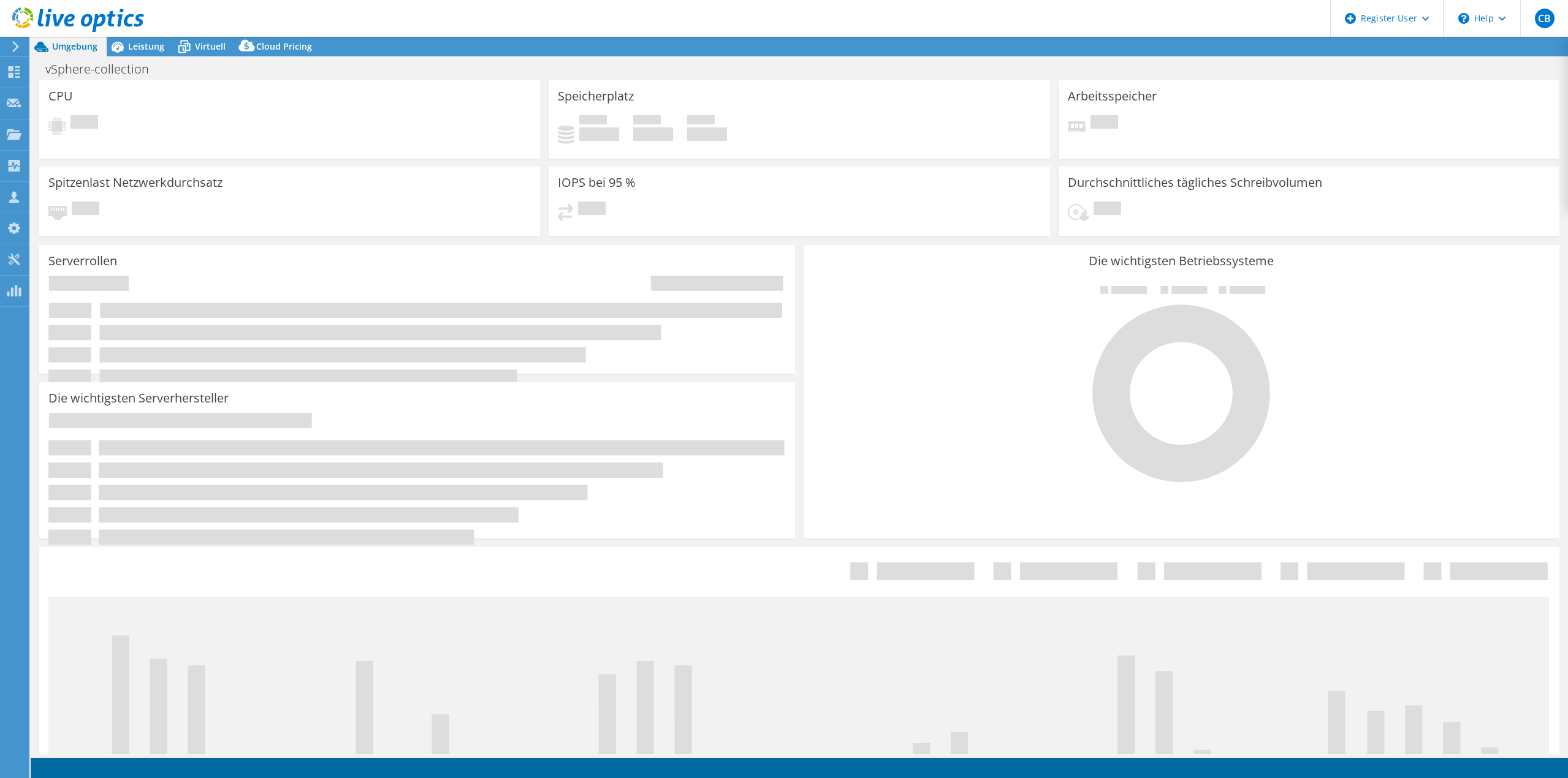
select select "USD"
select select "EUFrankfurt"
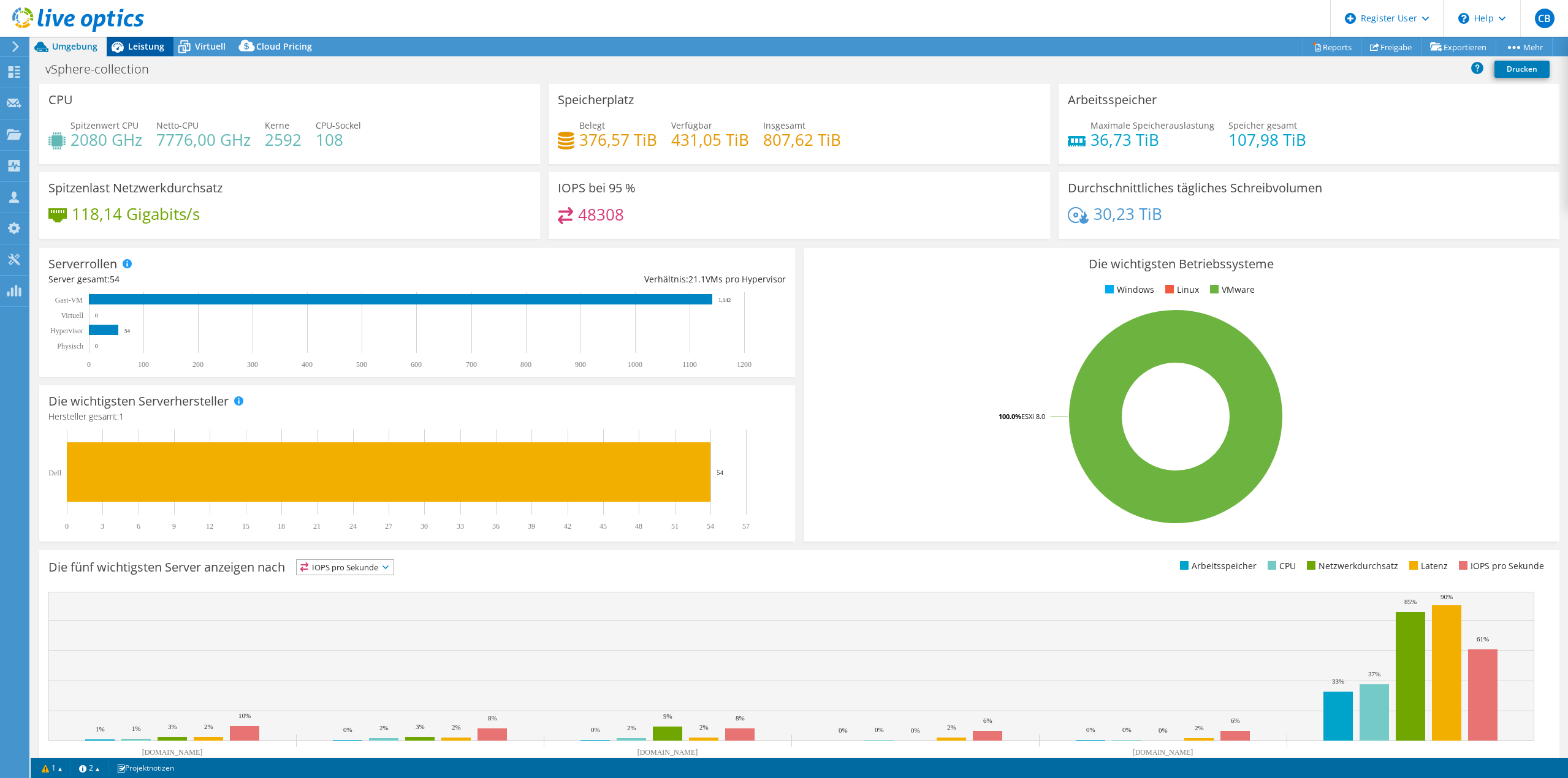
click at [150, 46] on span "Leistung" at bounding box center [146, 45] width 36 height 12
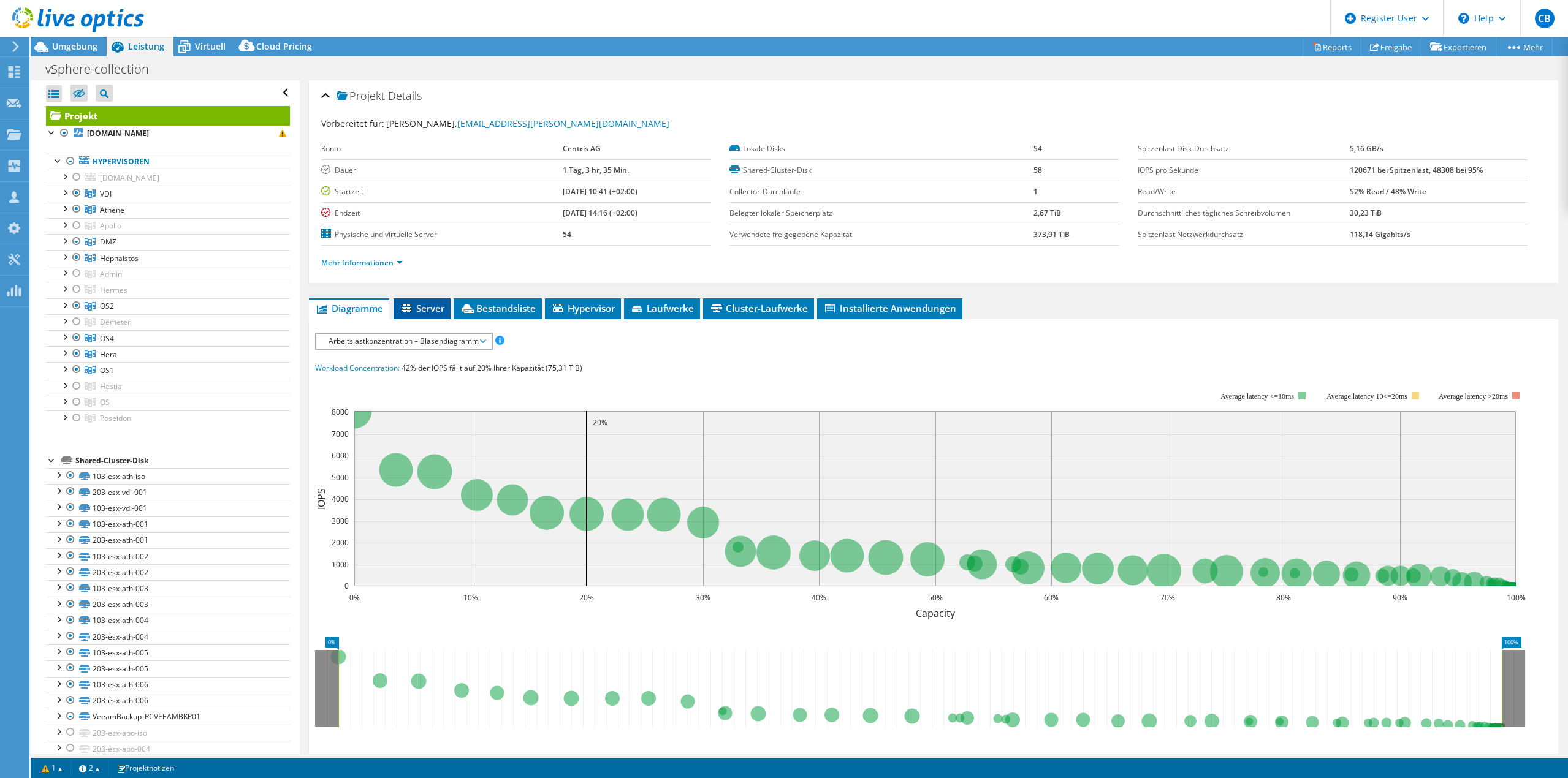
click at [430, 309] on span "Server" at bounding box center [422, 308] width 45 height 12
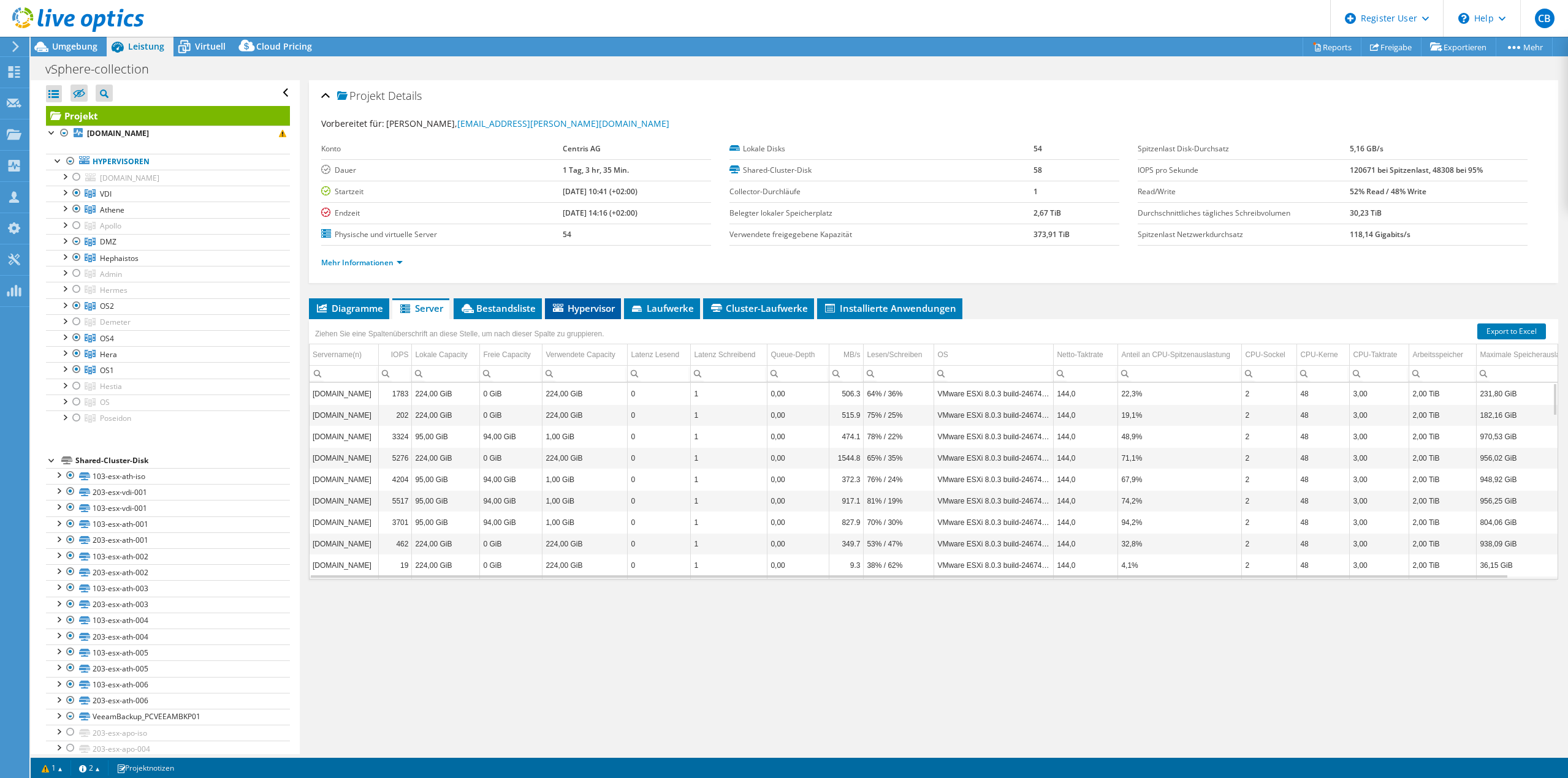
click at [576, 316] on li "Hypervisor" at bounding box center [583, 308] width 76 height 21
